Goal: Check status: Check status

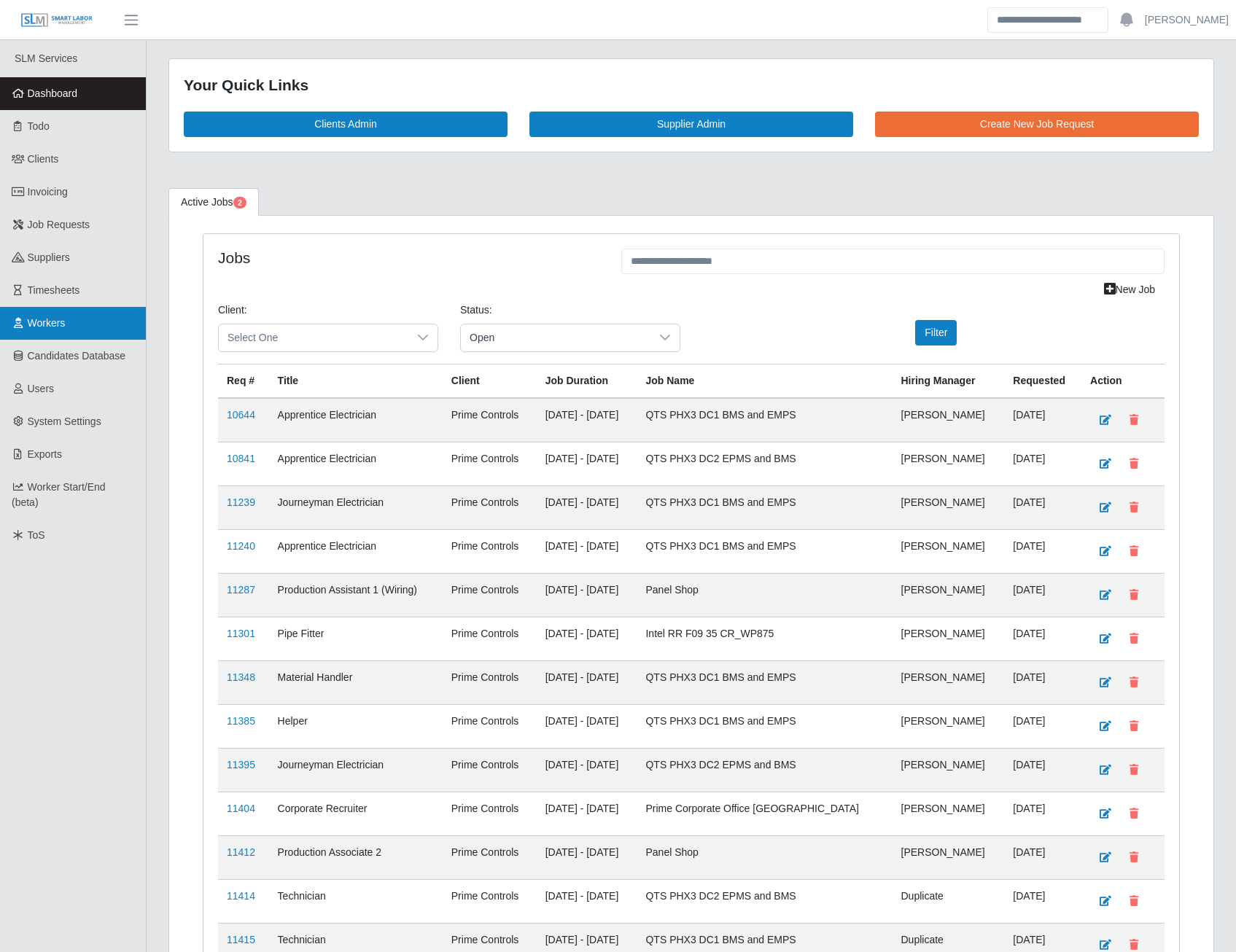
click at [61, 322] on span "Workers" at bounding box center [46, 323] width 38 height 12
drag, startPoint x: 61, startPoint y: 322, endPoint x: 68, endPoint y: 321, distance: 7.1
click at [61, 322] on span "Workers" at bounding box center [46, 323] width 38 height 12
click at [40, 320] on span "Workers" at bounding box center [46, 323] width 38 height 12
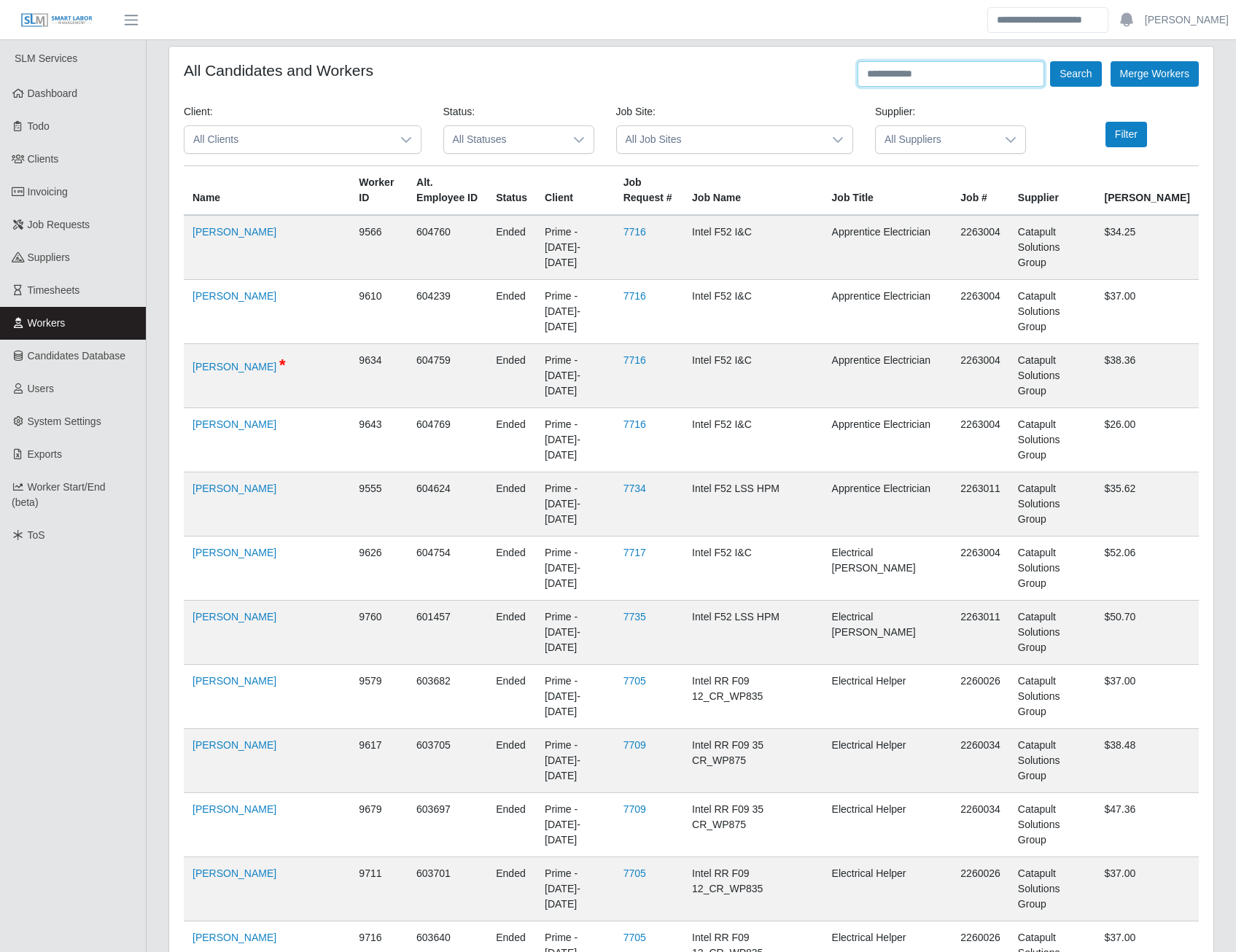
click at [945, 76] on input "text" at bounding box center [951, 74] width 186 height 25
type input "********"
click at [1068, 69] on button "Search" at bounding box center [1076, 74] width 51 height 25
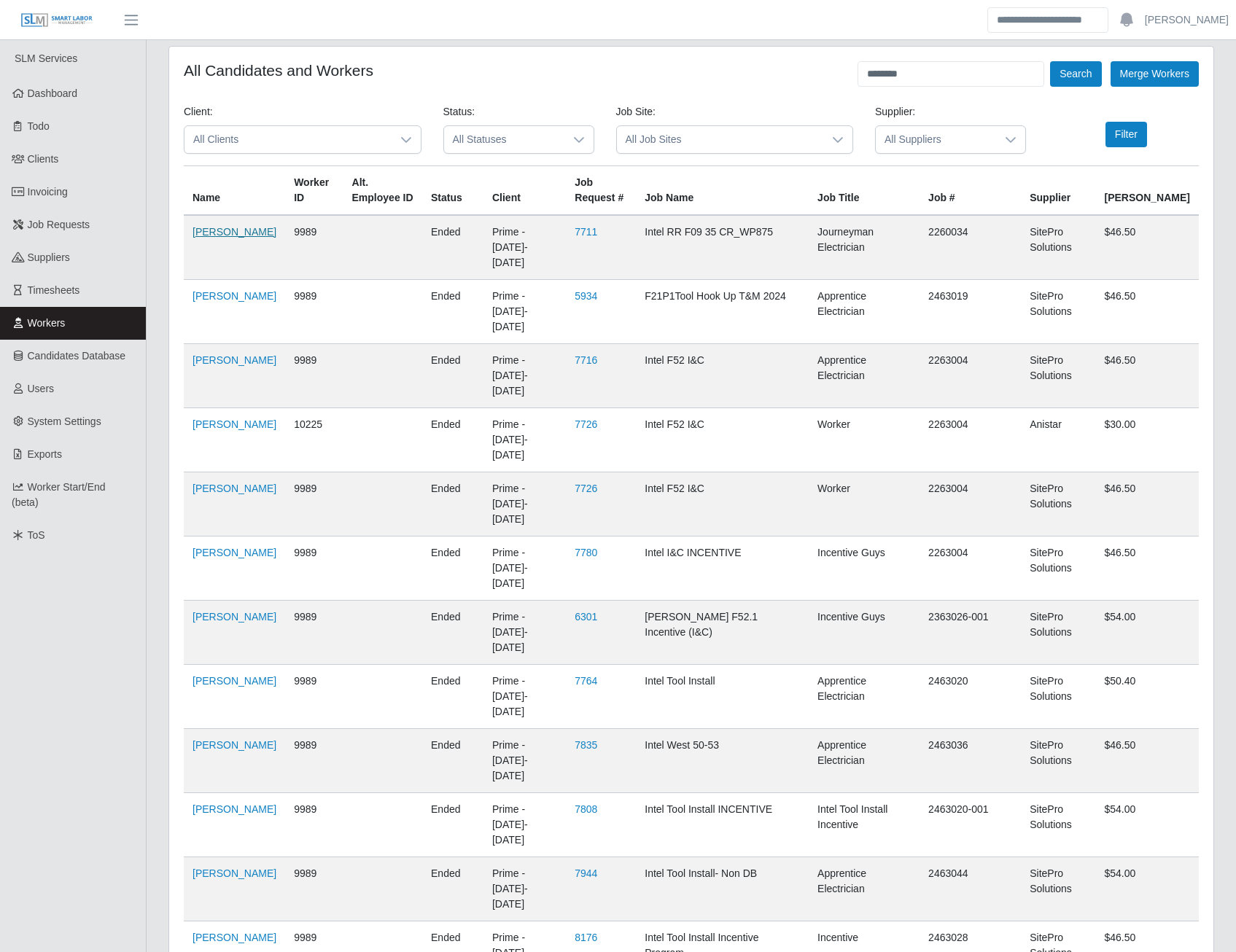
click at [193, 238] on link "[PERSON_NAME]" at bounding box center [234, 232] width 84 height 12
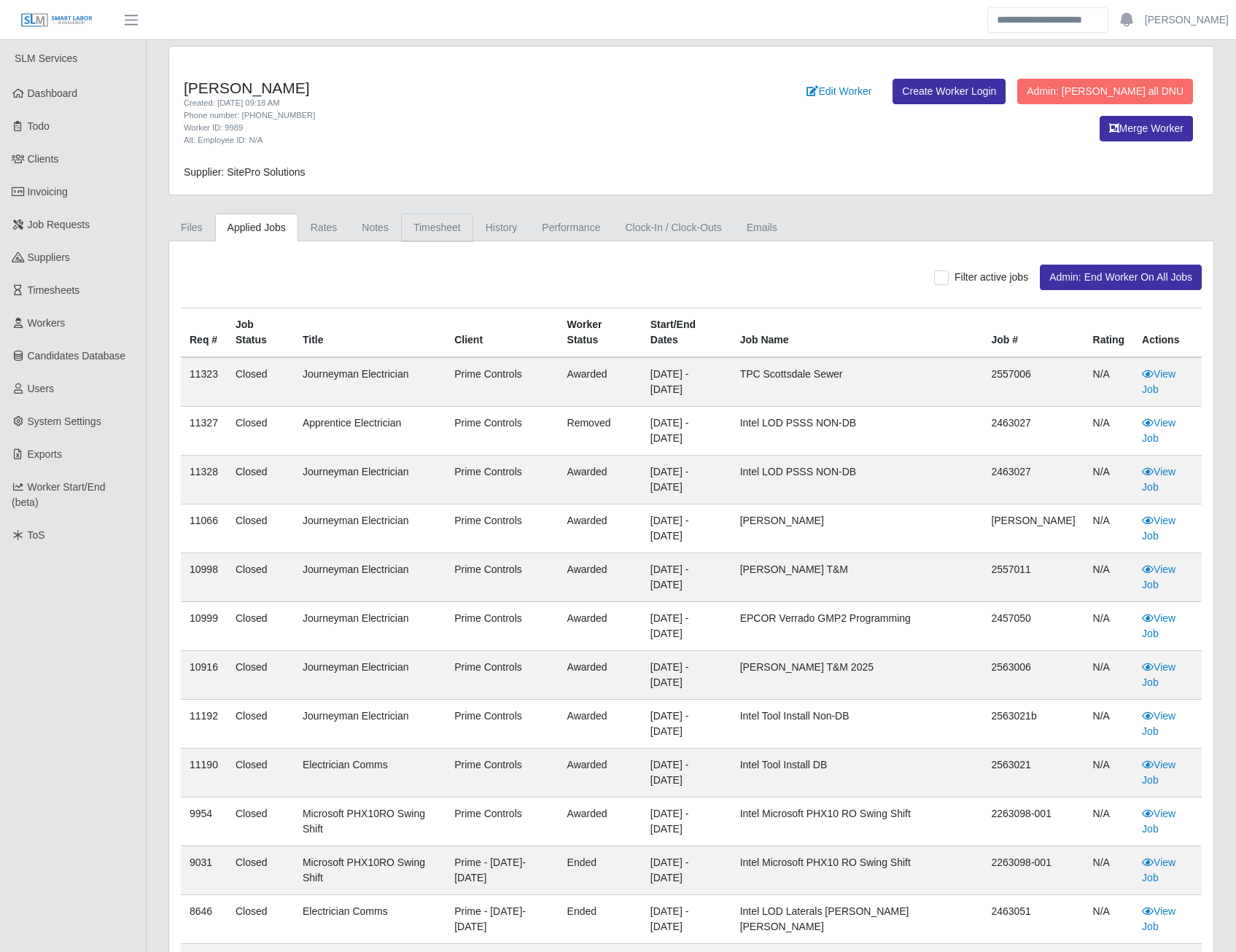
click at [434, 228] on link "Timesheet" at bounding box center [437, 228] width 72 height 28
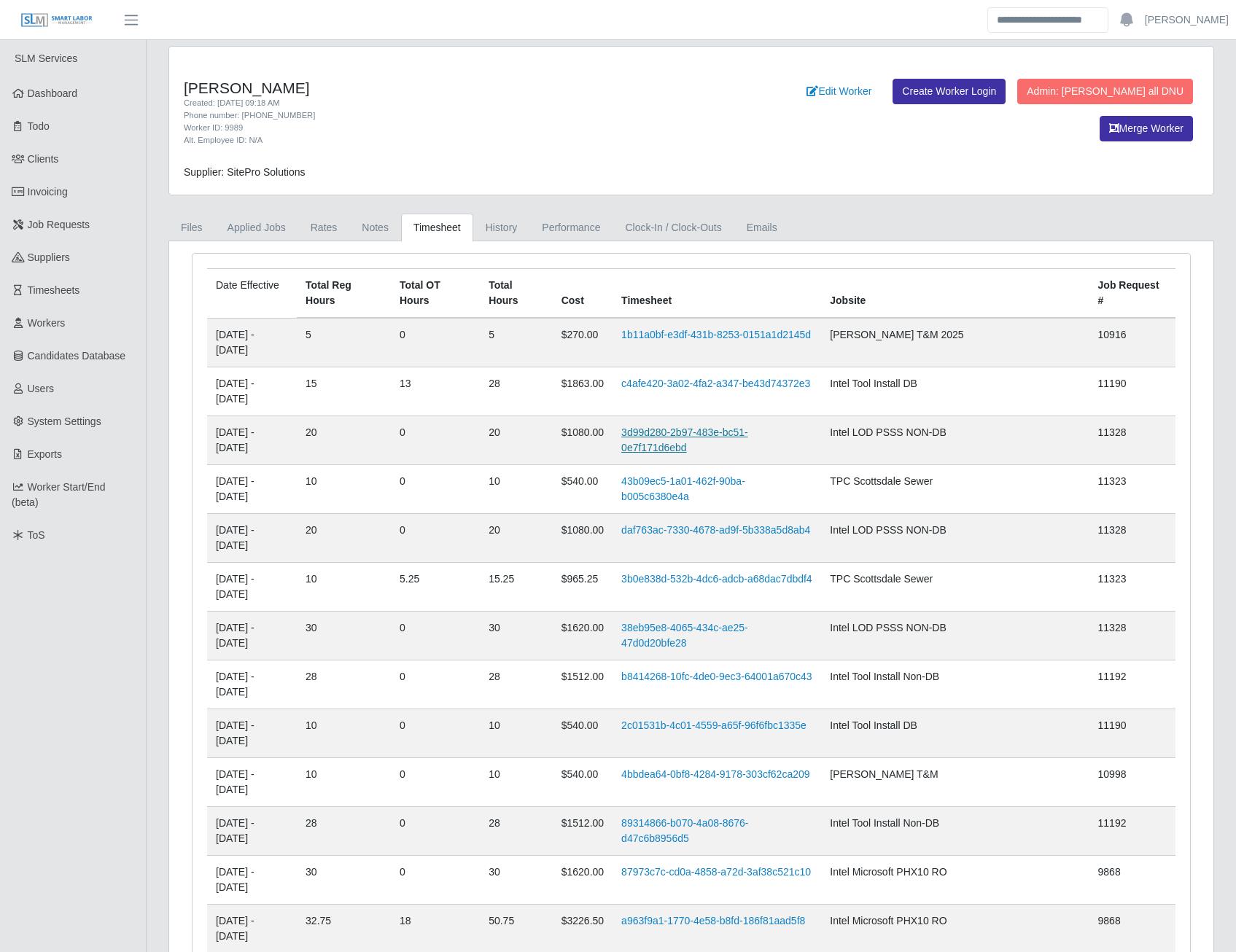
drag, startPoint x: 293, startPoint y: 386, endPoint x: 731, endPoint y: 387, distance: 438.0
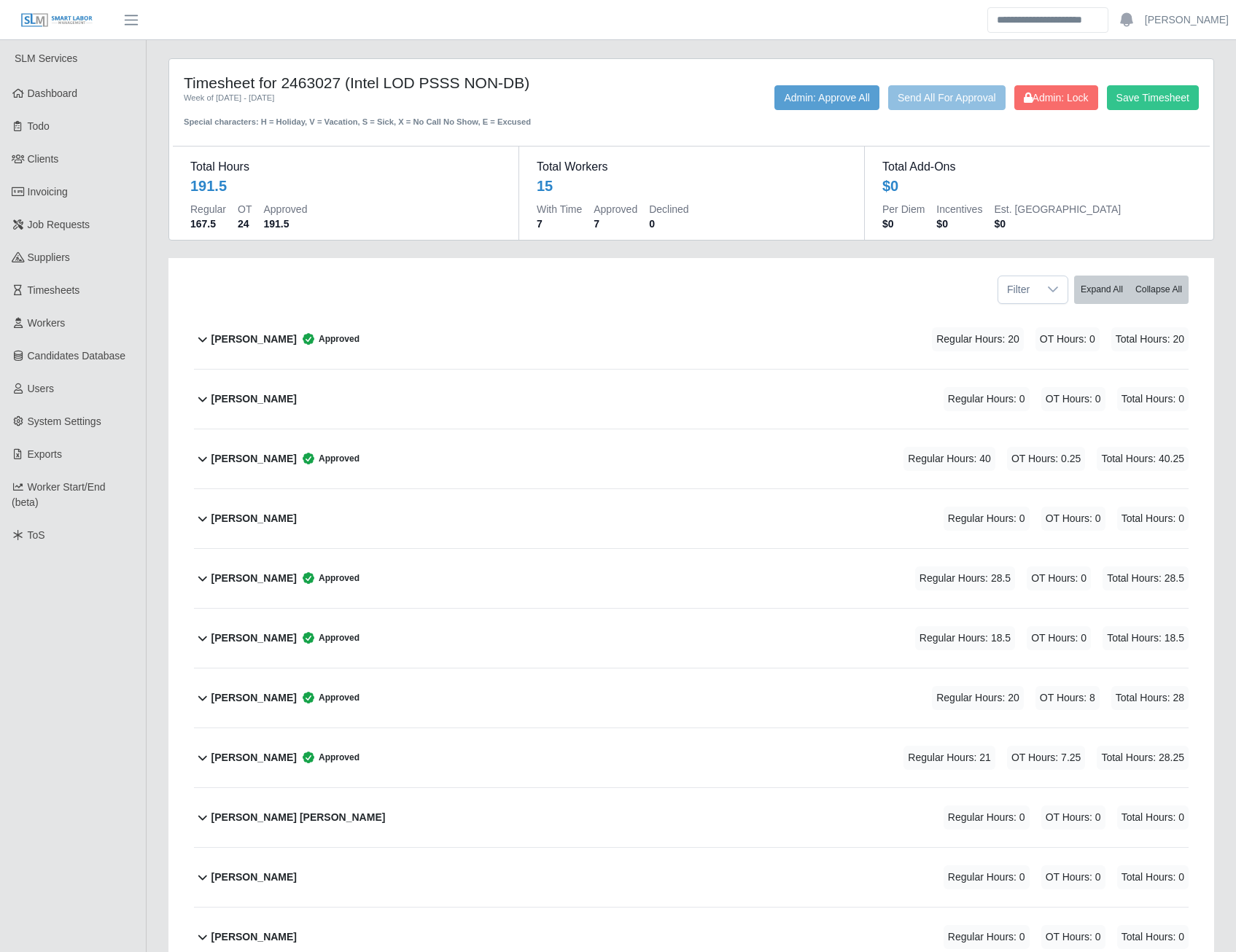
click at [509, 336] on div "Alyx Griffith Approved Regular Hours: 20 OT Hours: 0 Total Hours: 20" at bounding box center [700, 339] width 978 height 59
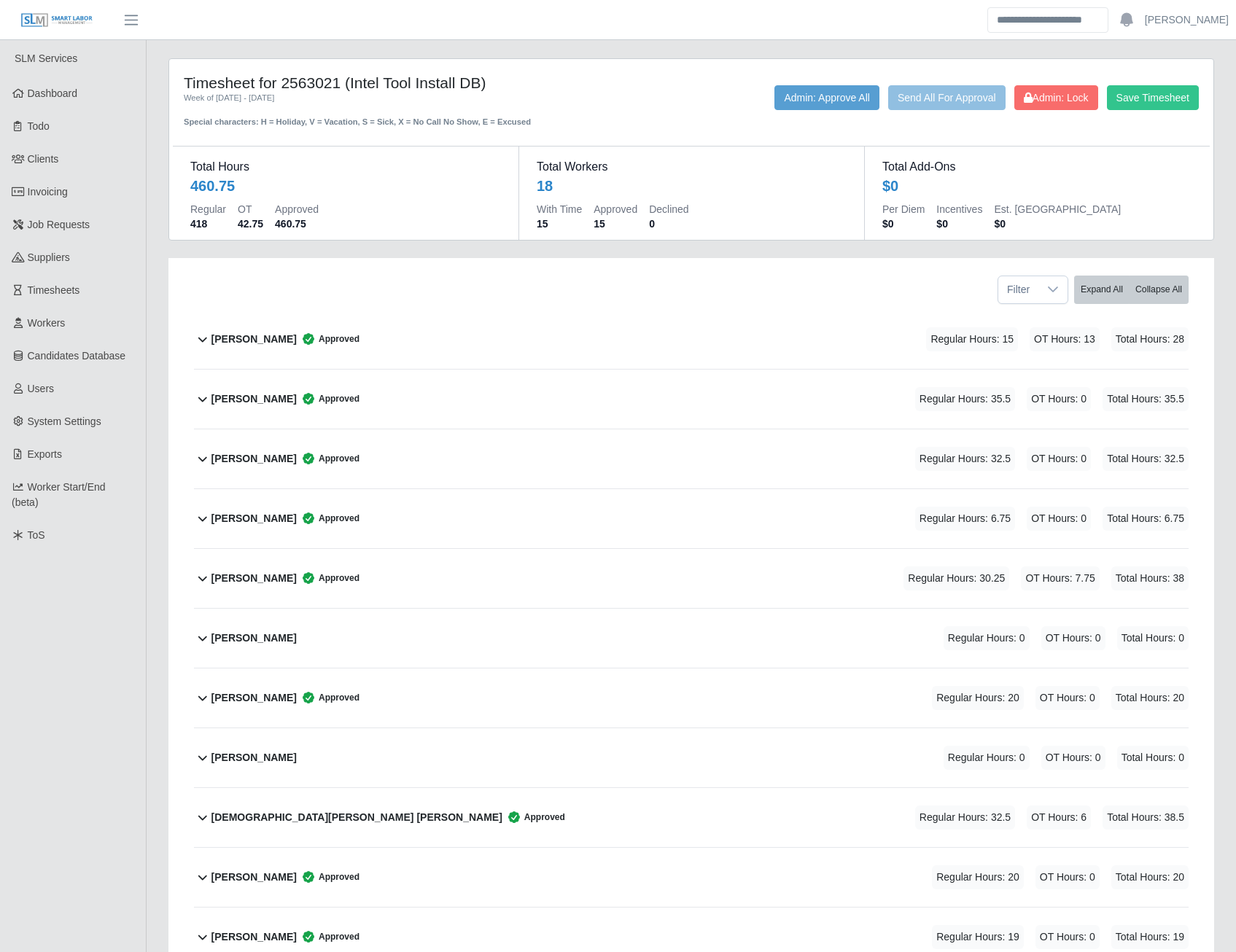
click at [447, 338] on div "[PERSON_NAME] Approved Regular Hours: 15 OT Hours: 13 Total Hours: 28" at bounding box center [700, 339] width 978 height 59
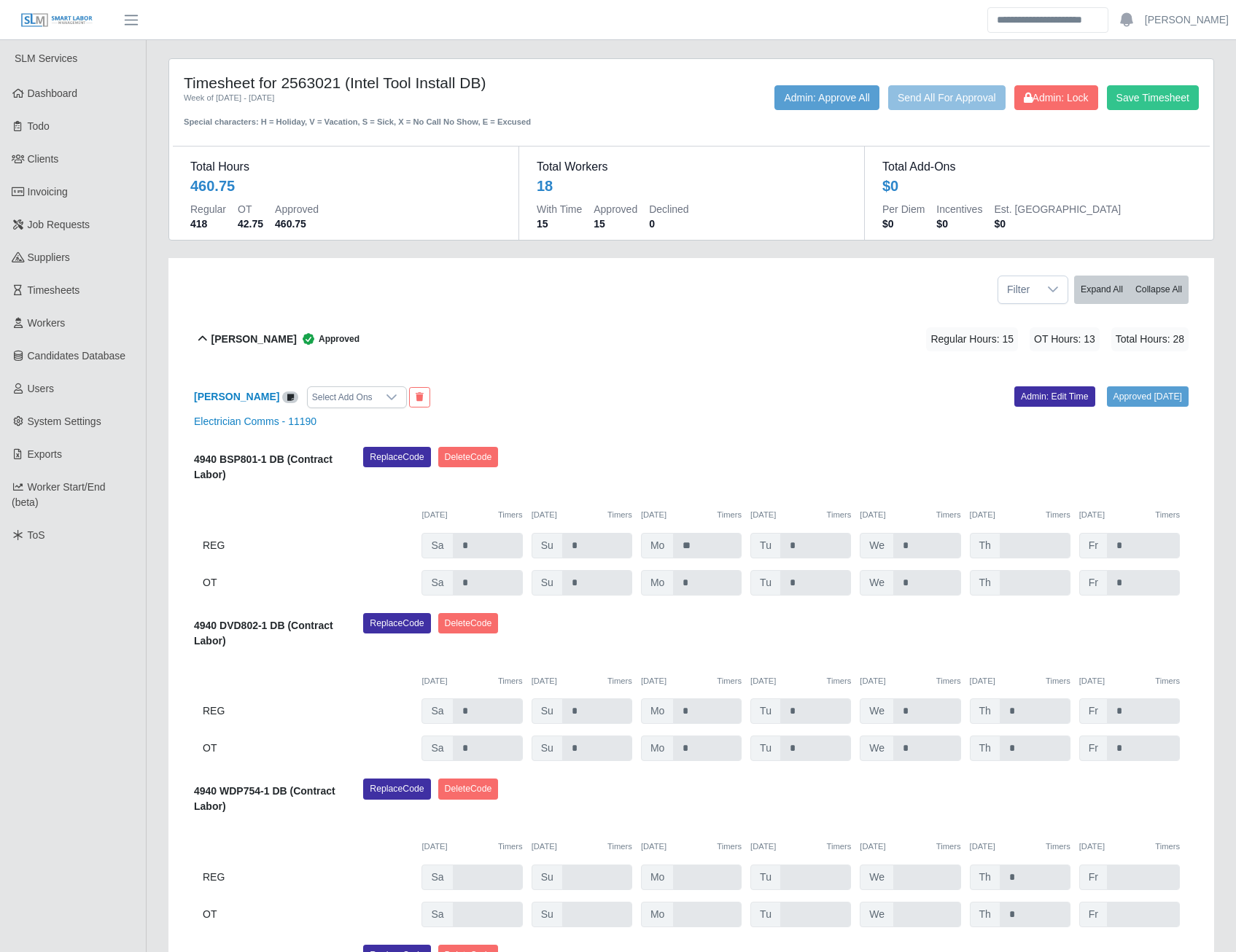
click at [521, 356] on div "Alyx Griffith Approved Regular Hours: 15 OT Hours: 13 Total Hours: 28" at bounding box center [700, 339] width 978 height 59
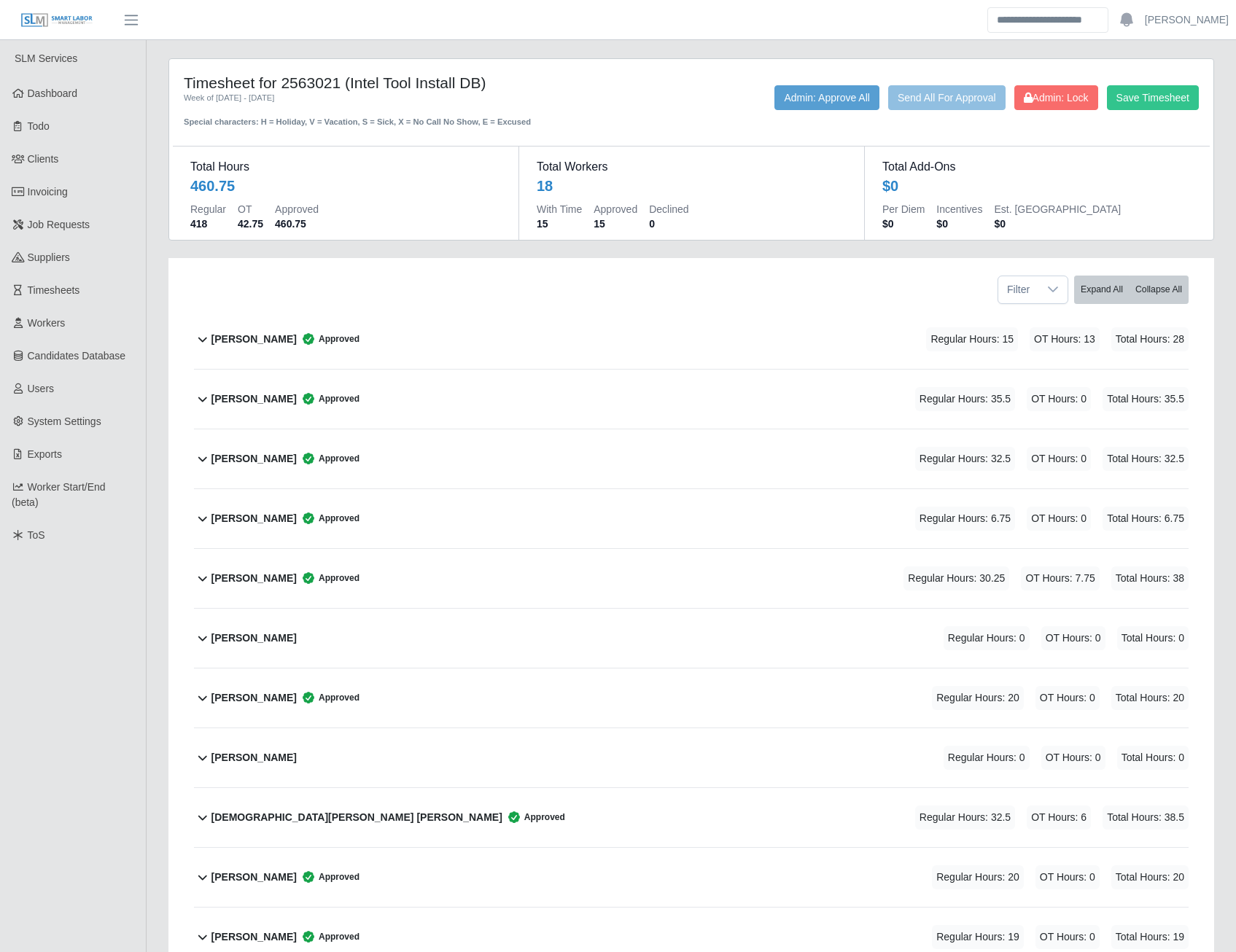
click at [521, 357] on div "Alyx Griffith Approved Regular Hours: 15 OT Hours: 13 Total Hours: 28" at bounding box center [700, 339] width 978 height 59
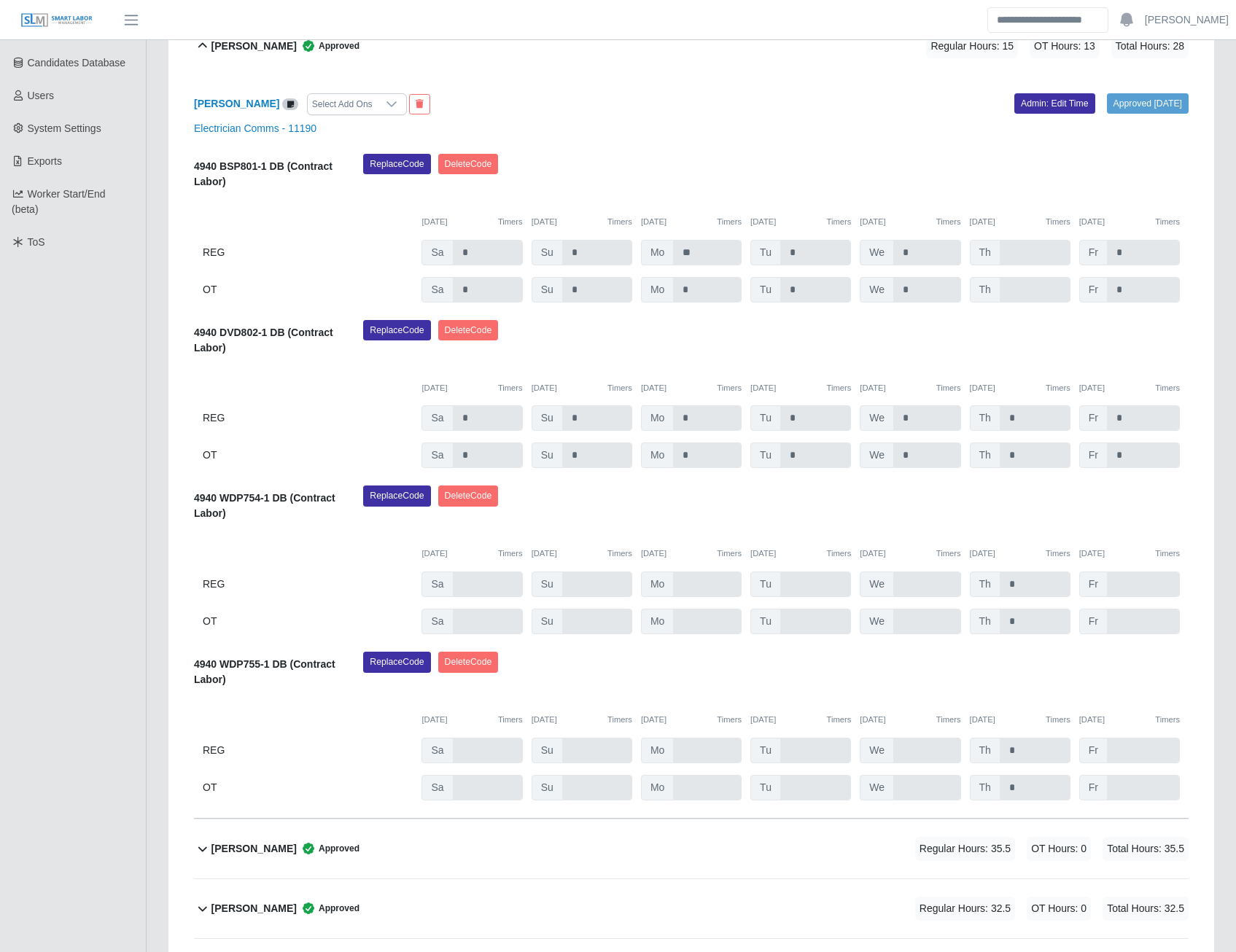
scroll to position [295, 0]
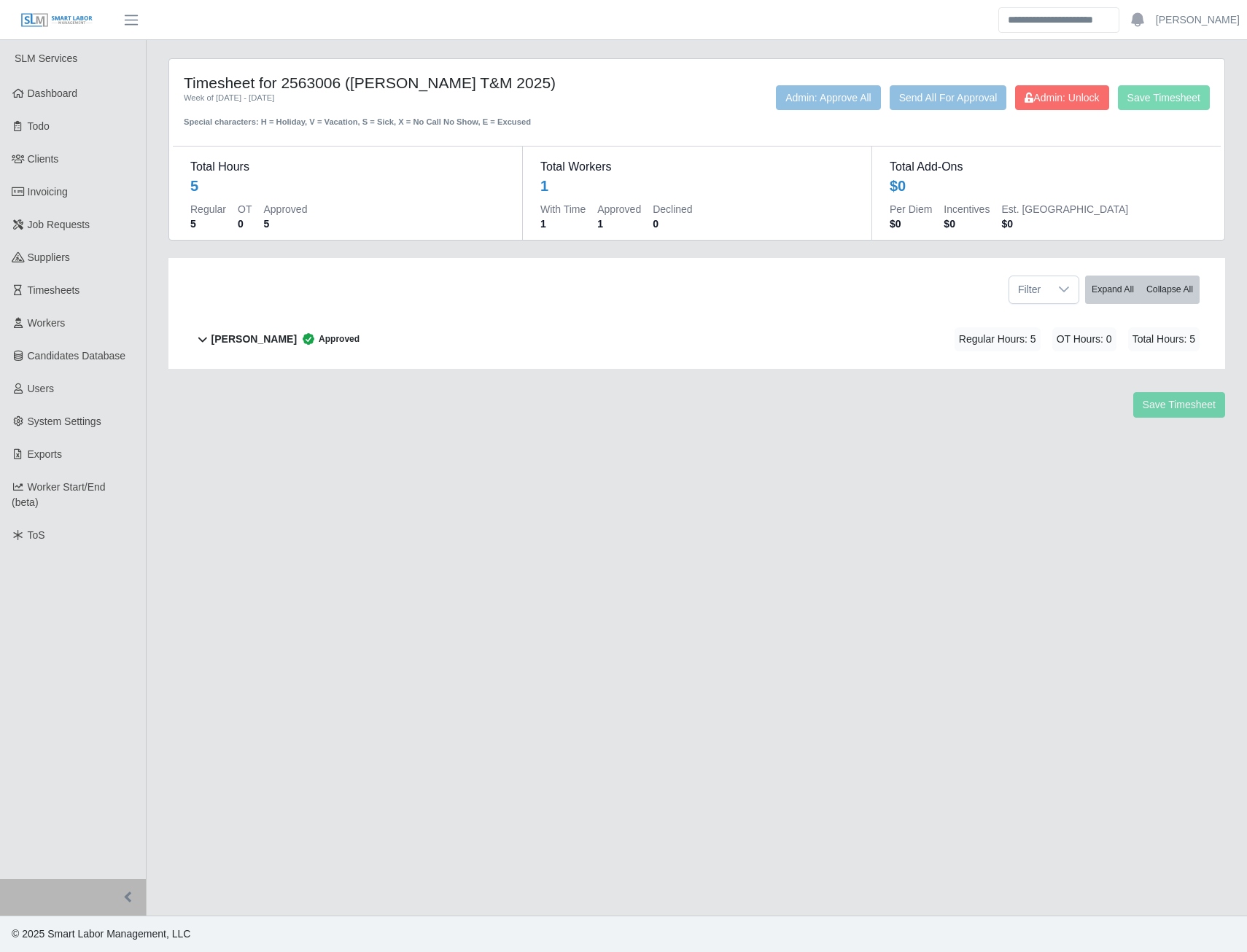
click at [602, 348] on div "[PERSON_NAME] Approved Regular Hours: 5 OT Hours: 0 Total Hours: 5" at bounding box center [706, 339] width 989 height 59
